Goal: Complete application form

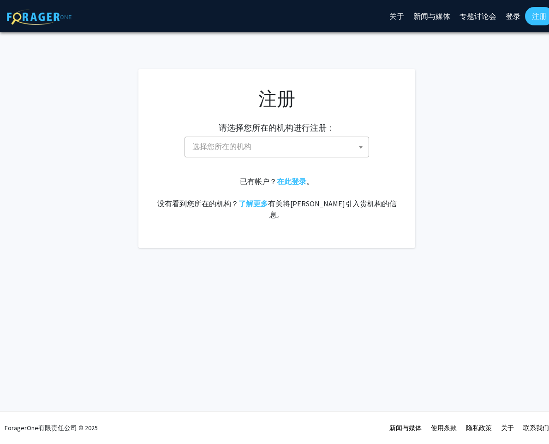
click at [335, 143] on span "选择您所在的机构" at bounding box center [279, 146] width 180 height 19
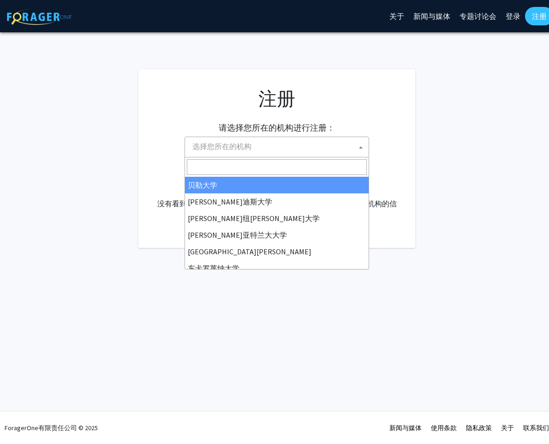
click at [303, 142] on span "选择您所在的机构" at bounding box center [279, 146] width 180 height 19
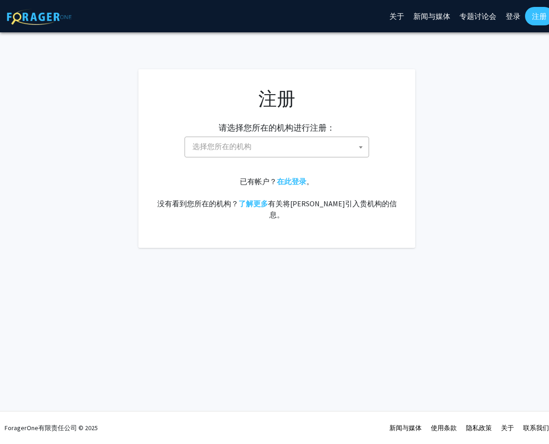
click at [303, 144] on span "选择您所在的机构" at bounding box center [279, 146] width 180 height 19
type input "Johns Hopkins"
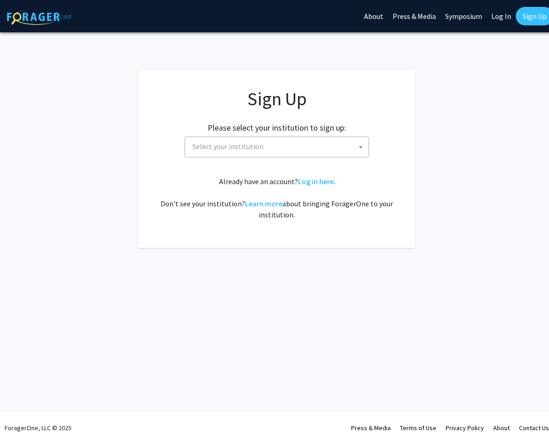
click at [257, 144] on span "Select your institution" at bounding box center [227, 146] width 71 height 9
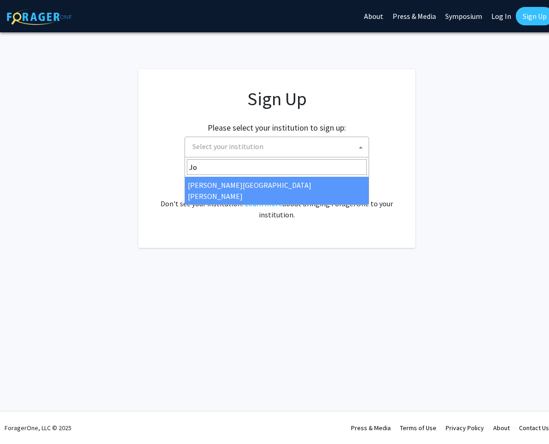
type input "Jo"
select select "1"
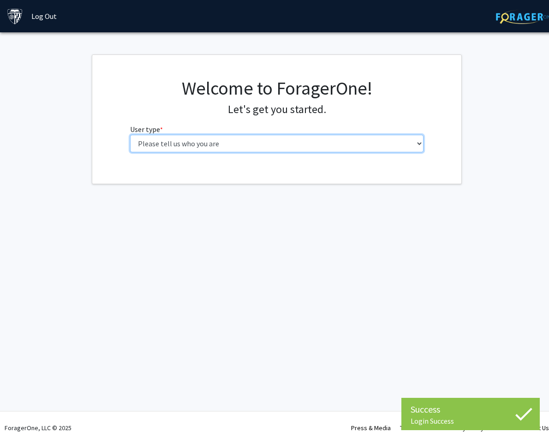
click at [306, 150] on select "Please tell us who you are Undergraduate Student Master's Student Doctoral Cand…" at bounding box center [277, 144] width 294 height 18
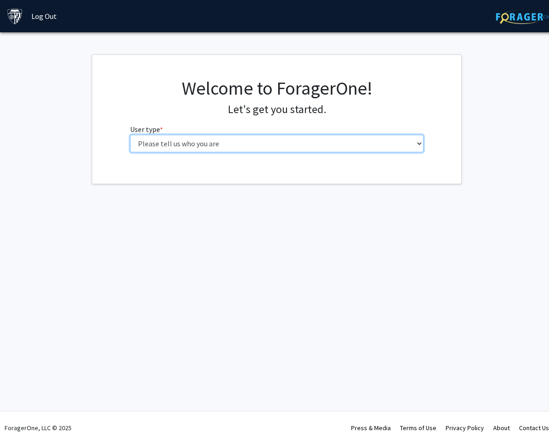
select select "2: masters"
click at [130, 135] on select "Please tell us who you are Undergraduate Student Master's Student Doctoral Cand…" at bounding box center [277, 144] width 294 height 18
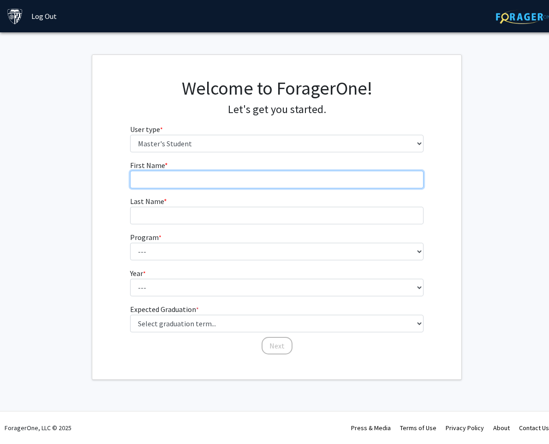
click at [277, 186] on input "First Name * required" at bounding box center [277, 180] width 294 height 18
type input "Jiashu"
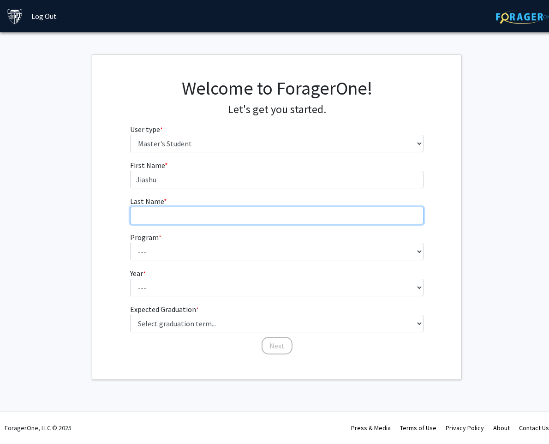
click at [237, 215] on input "Last Name * required" at bounding box center [277, 216] width 294 height 18
type input "Li"
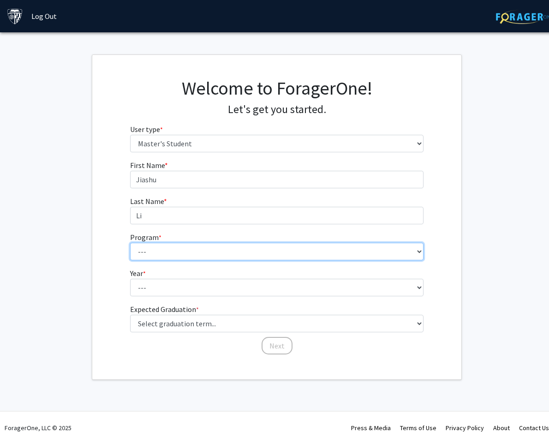
click at [222, 250] on select "--- Anatomy Education Applied and Computational Mathematics Applied Biomedical …" at bounding box center [277, 252] width 294 height 18
select select "100: 85"
click at [130, 243] on select "--- Anatomy Education Applied and Computational Mathematics Applied Biomedical …" at bounding box center [277, 252] width 294 height 18
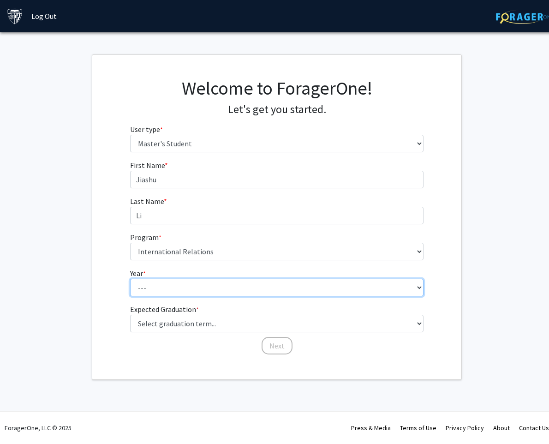
click at [224, 284] on select "--- First Year Second Year" at bounding box center [277, 288] width 294 height 18
select select "1: first_year"
click at [130, 279] on select "--- First Year Second Year" at bounding box center [277, 288] width 294 height 18
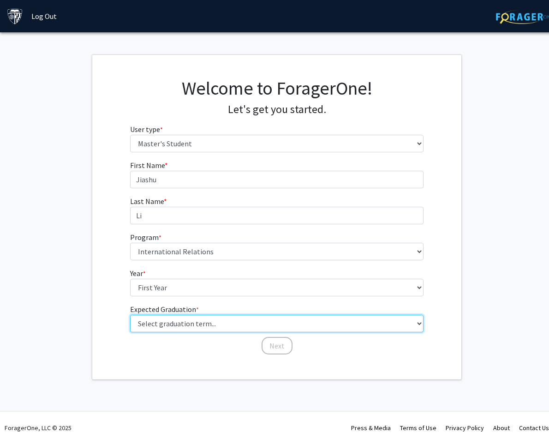
click at [224, 327] on select "Select graduation term... Spring 2025 Summer 2025 Fall 2025 Winter 2025 Spring …" at bounding box center [277, 324] width 294 height 18
select select "9: spring_2027"
click at [130, 315] on select "Select graduation term... Spring 2025 Summer 2025 Fall 2025 Winter 2025 Spring …" at bounding box center [277, 324] width 294 height 18
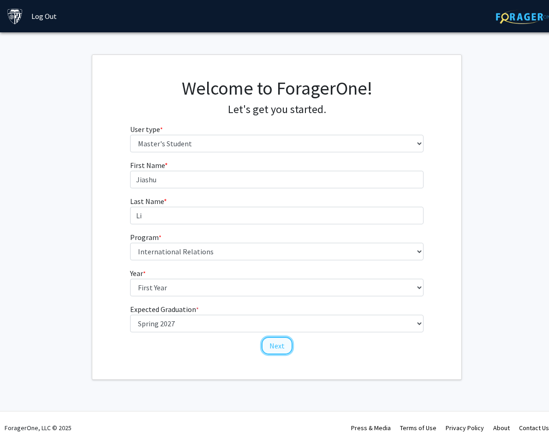
click at [270, 347] on button "Next" at bounding box center [277, 346] width 31 height 18
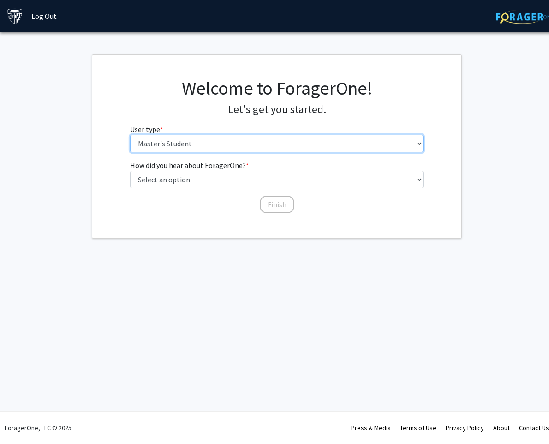
click at [248, 141] on select "Please tell us who you are Undergraduate Student Master's Student Doctoral Cand…" at bounding box center [277, 144] width 294 height 18
click at [130, 135] on select "Please tell us who you are Undergraduate Student Master's Student Doctoral Cand…" at bounding box center [277, 144] width 294 height 18
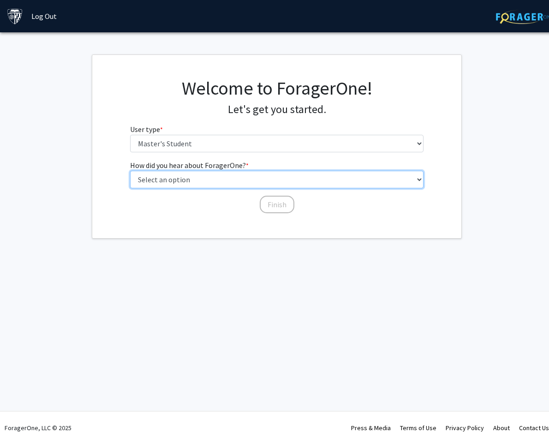
click at [266, 186] on select "Select an option Peer/student recommendation Faculty/staff recommendation Unive…" at bounding box center [277, 180] width 294 height 18
select select "3: university_website"
click at [130, 171] on select "Select an option Peer/student recommendation Faculty/staff recommendation Unive…" at bounding box center [277, 180] width 294 height 18
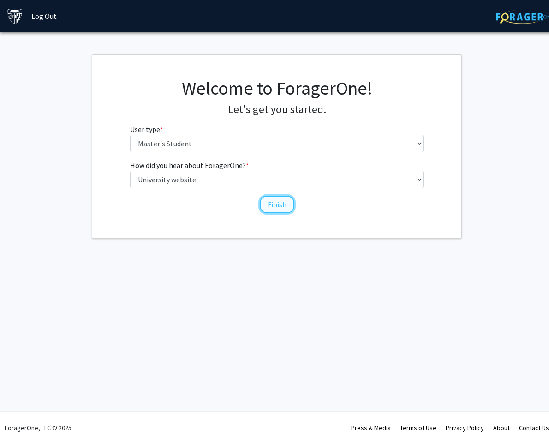
click at [272, 203] on button "Finish" at bounding box center [277, 205] width 35 height 18
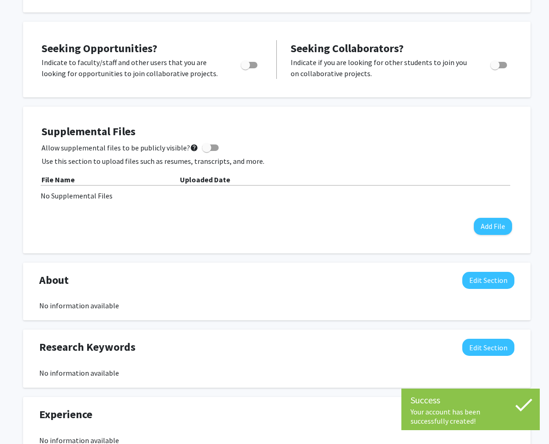
scroll to position [197, 0]
